Goal: Find specific page/section: Find specific page/section

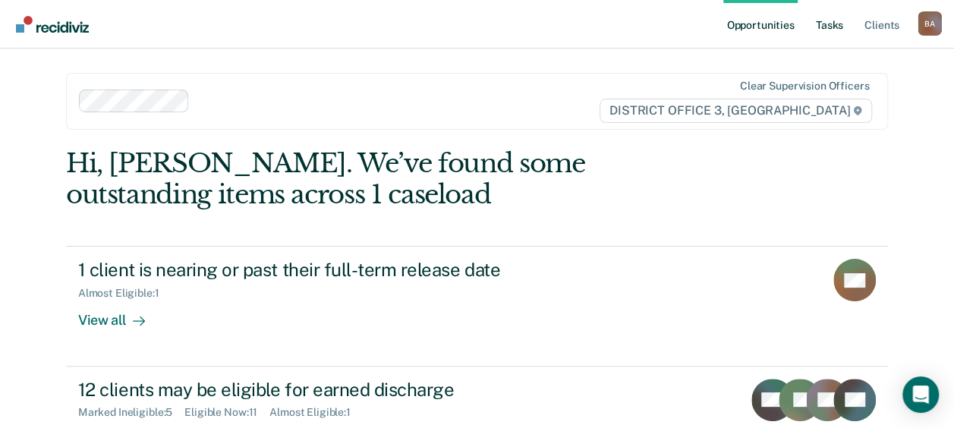
click at [837, 29] on link "Tasks" at bounding box center [829, 24] width 33 height 49
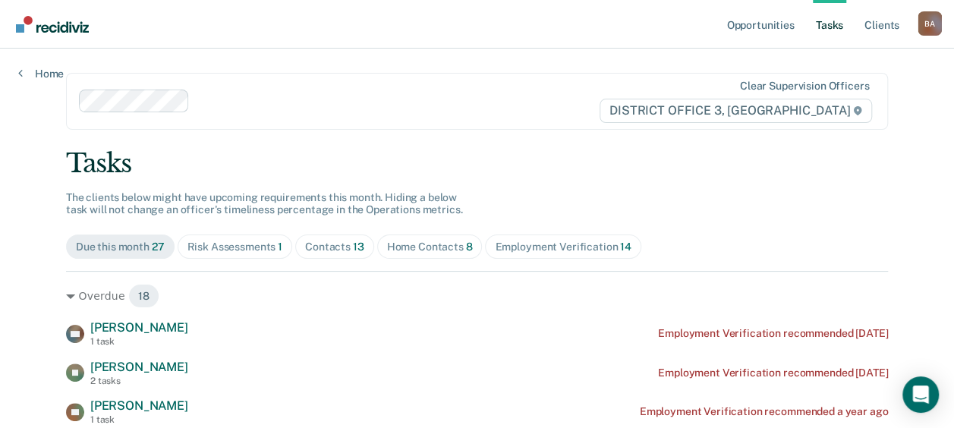
click at [838, 24] on link "Tasks" at bounding box center [829, 24] width 33 height 49
click at [230, 242] on div "Risk Assessments 1" at bounding box center [235, 246] width 96 height 13
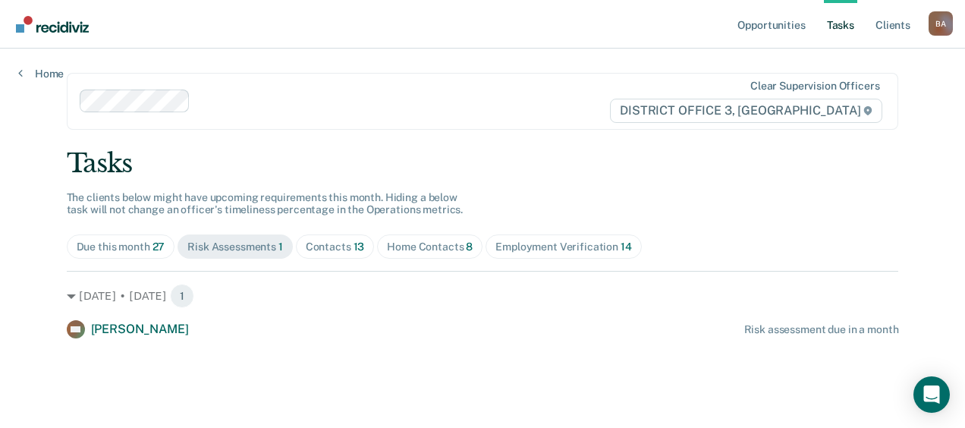
click at [412, 243] on div "Home Contacts 8" at bounding box center [430, 246] width 86 height 13
